Goal: Find specific page/section: Find specific page/section

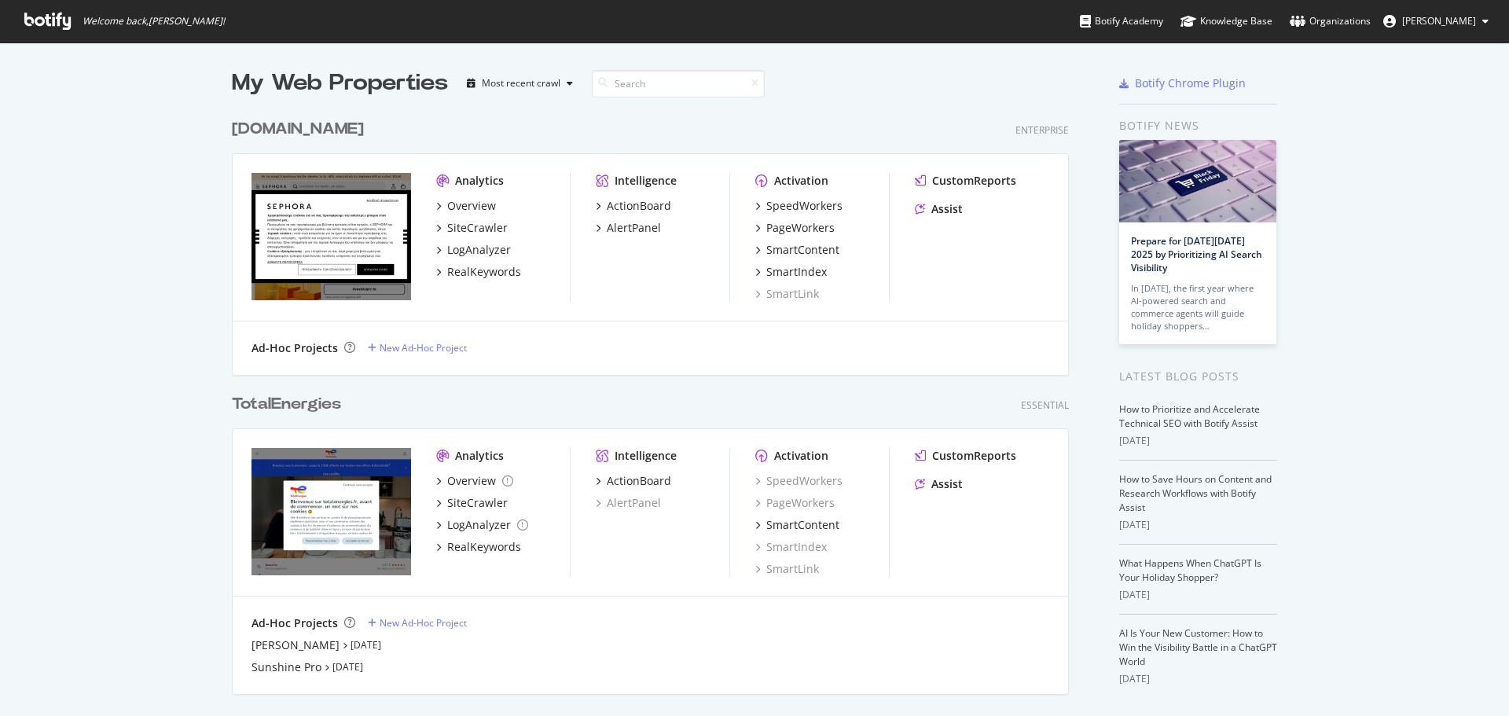
scroll to position [704, 1486]
click at [621, 90] on input at bounding box center [678, 84] width 173 height 28
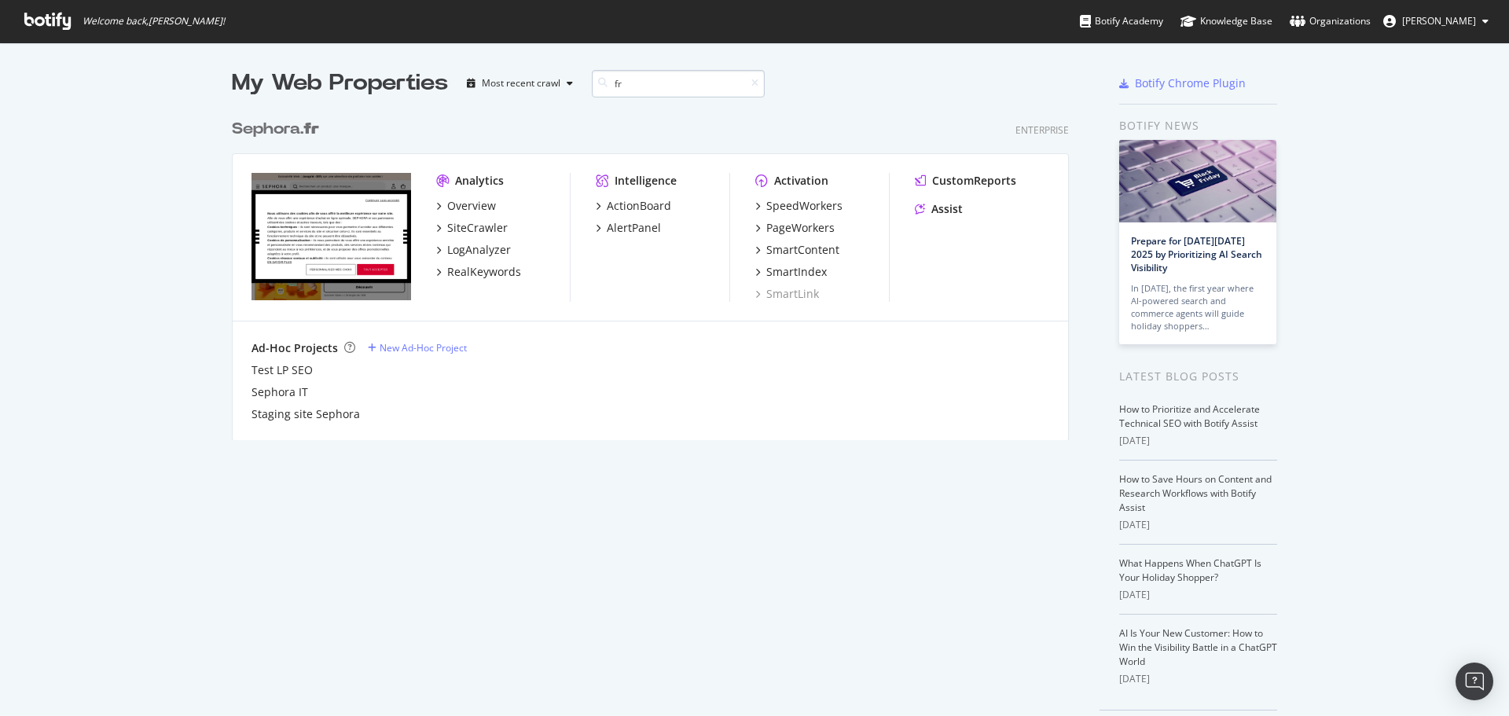
scroll to position [329, 838]
type input "fr"
click at [298, 134] on div "Sephora. fr" at bounding box center [275, 129] width 87 height 23
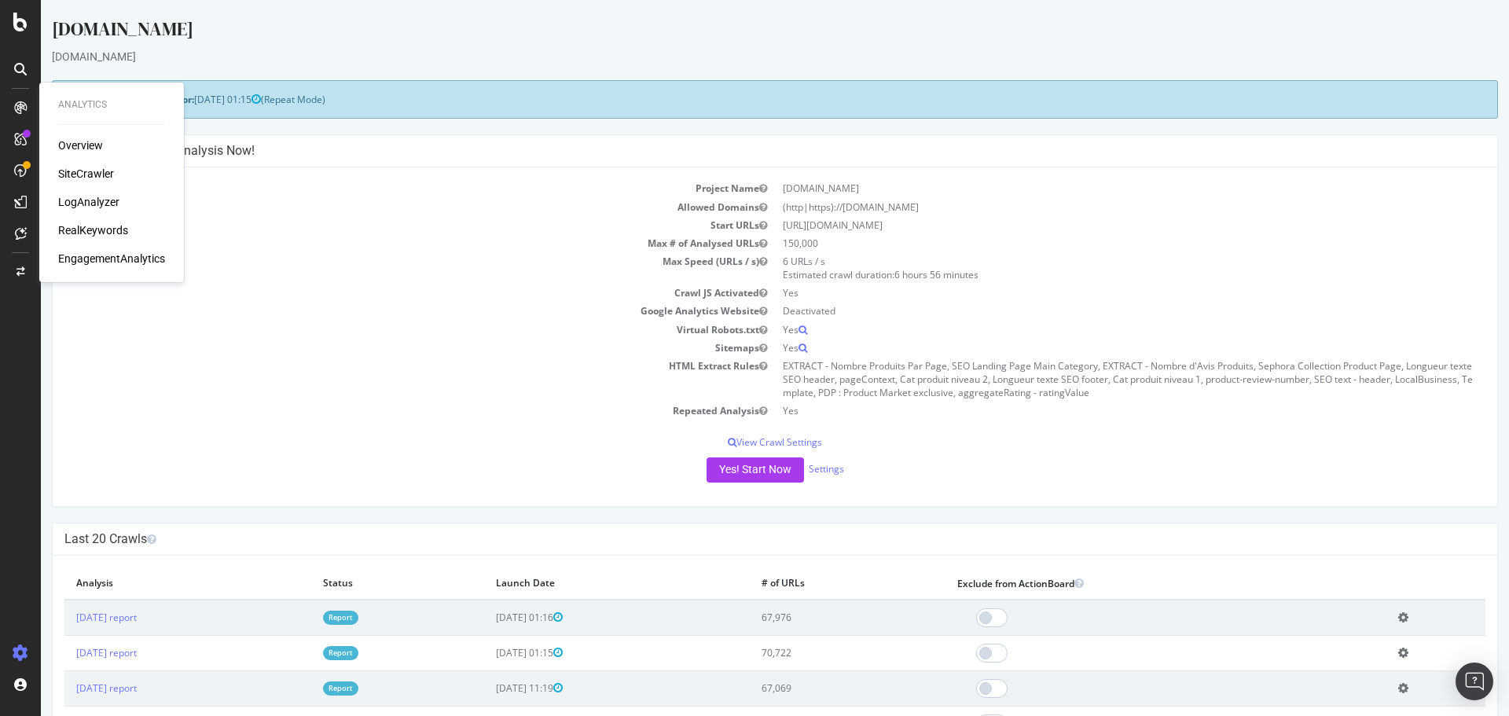
click at [108, 145] on div "Overview" at bounding box center [111, 146] width 107 height 16
click at [75, 147] on div "Overview" at bounding box center [80, 146] width 45 height 16
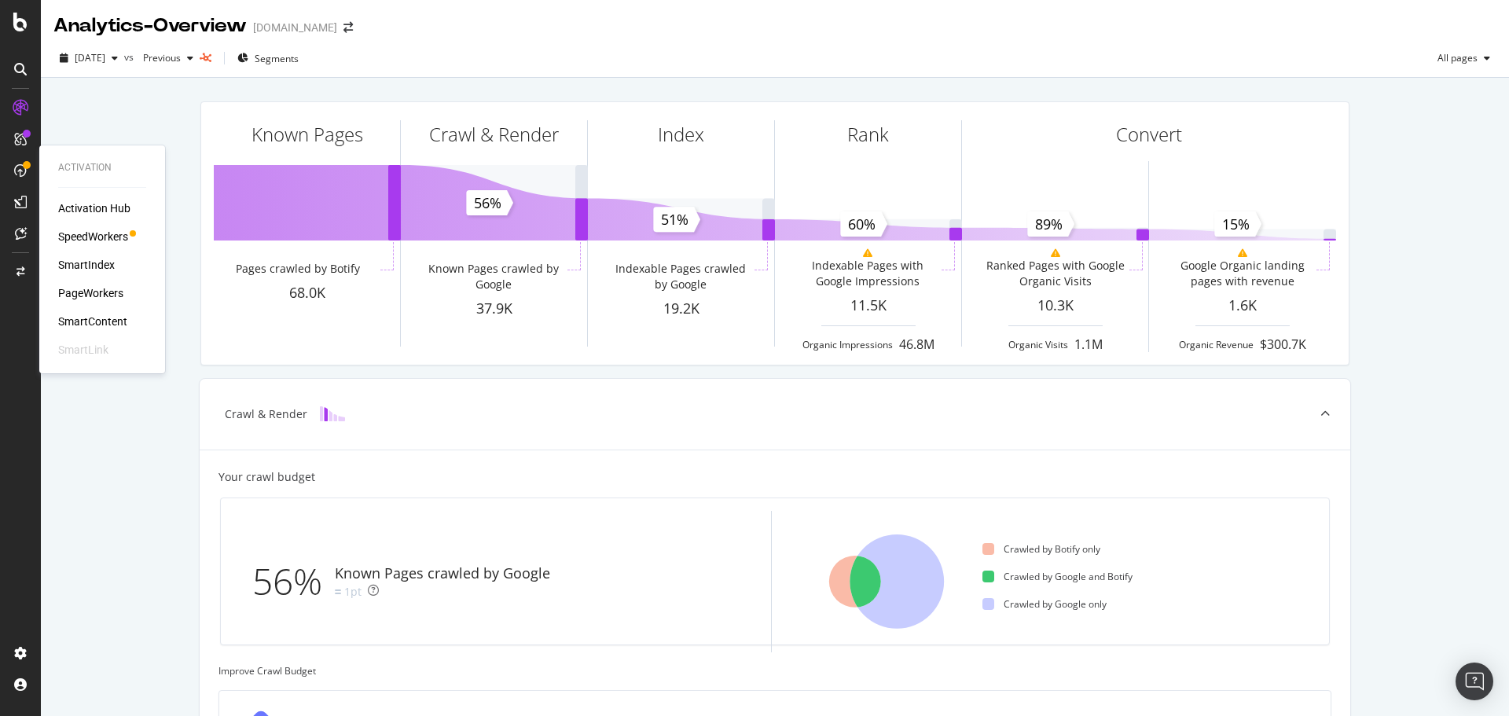
click at [114, 292] on div "PageWorkers" at bounding box center [90, 293] width 65 height 16
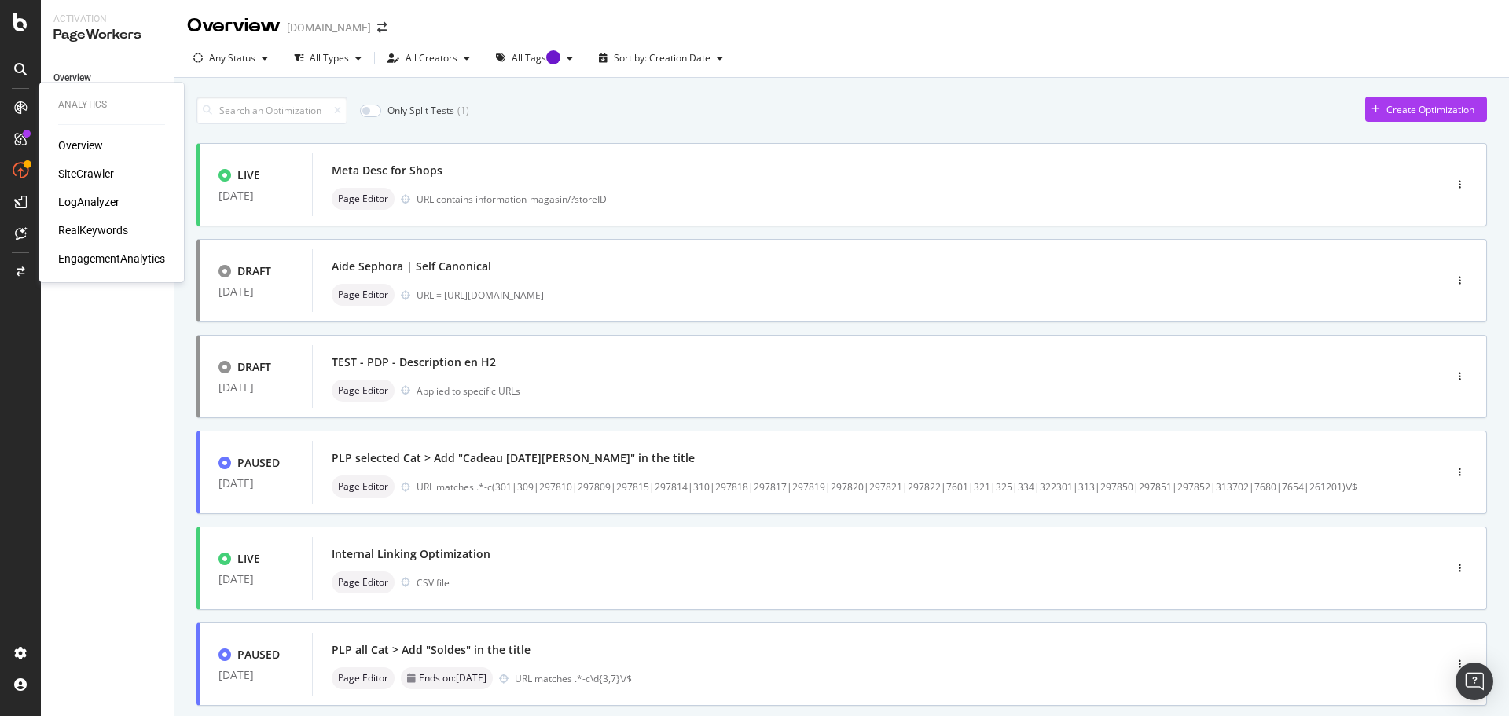
click at [76, 143] on div "Overview" at bounding box center [80, 146] width 45 height 16
